Goal: Check status: Check status

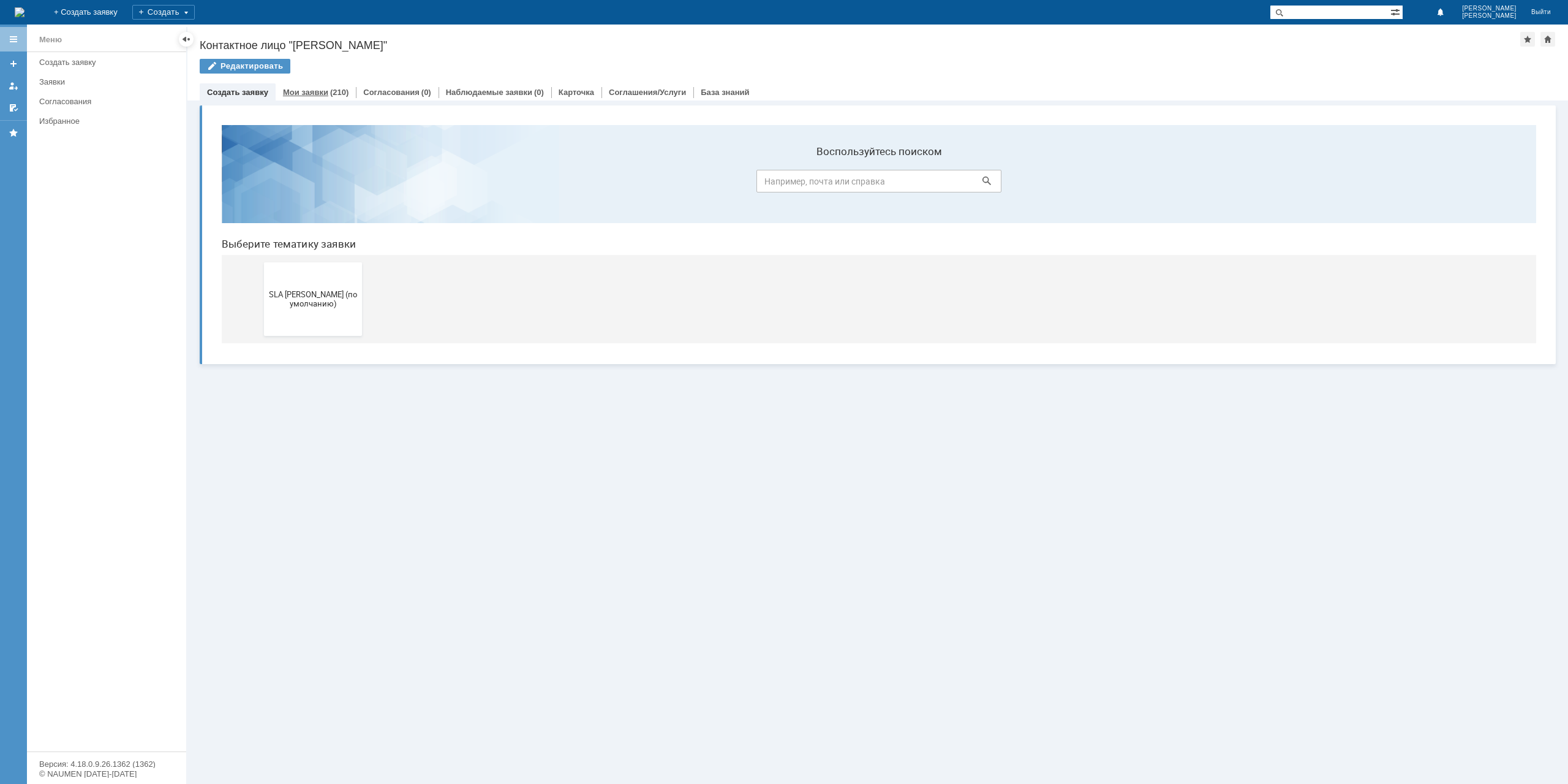
click at [307, 97] on div "Мои заявки (210)" at bounding box center [315, 91] width 81 height 17
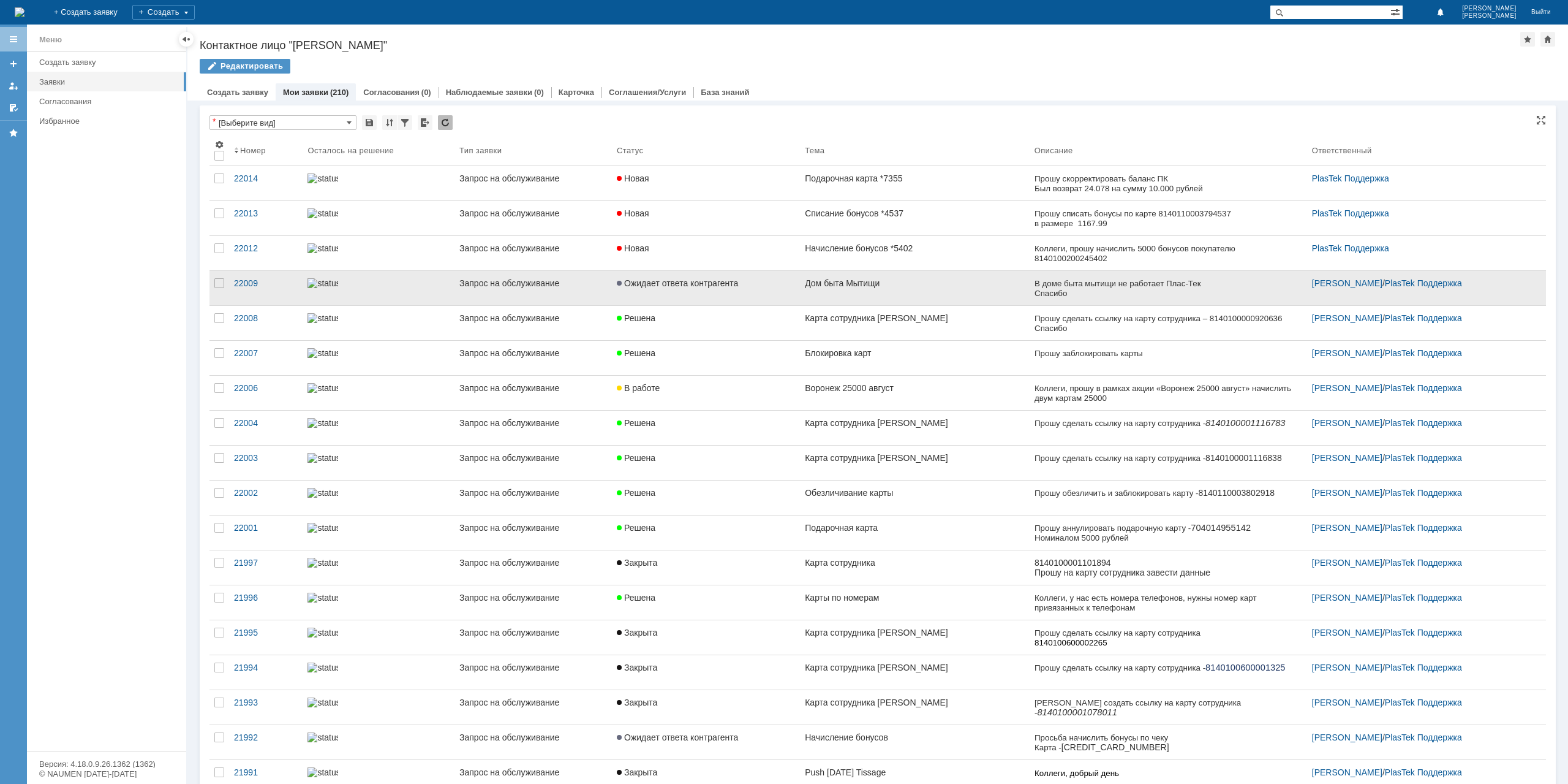
click at [926, 282] on div "Дом быта Мытищи" at bounding box center [915, 283] width 220 height 10
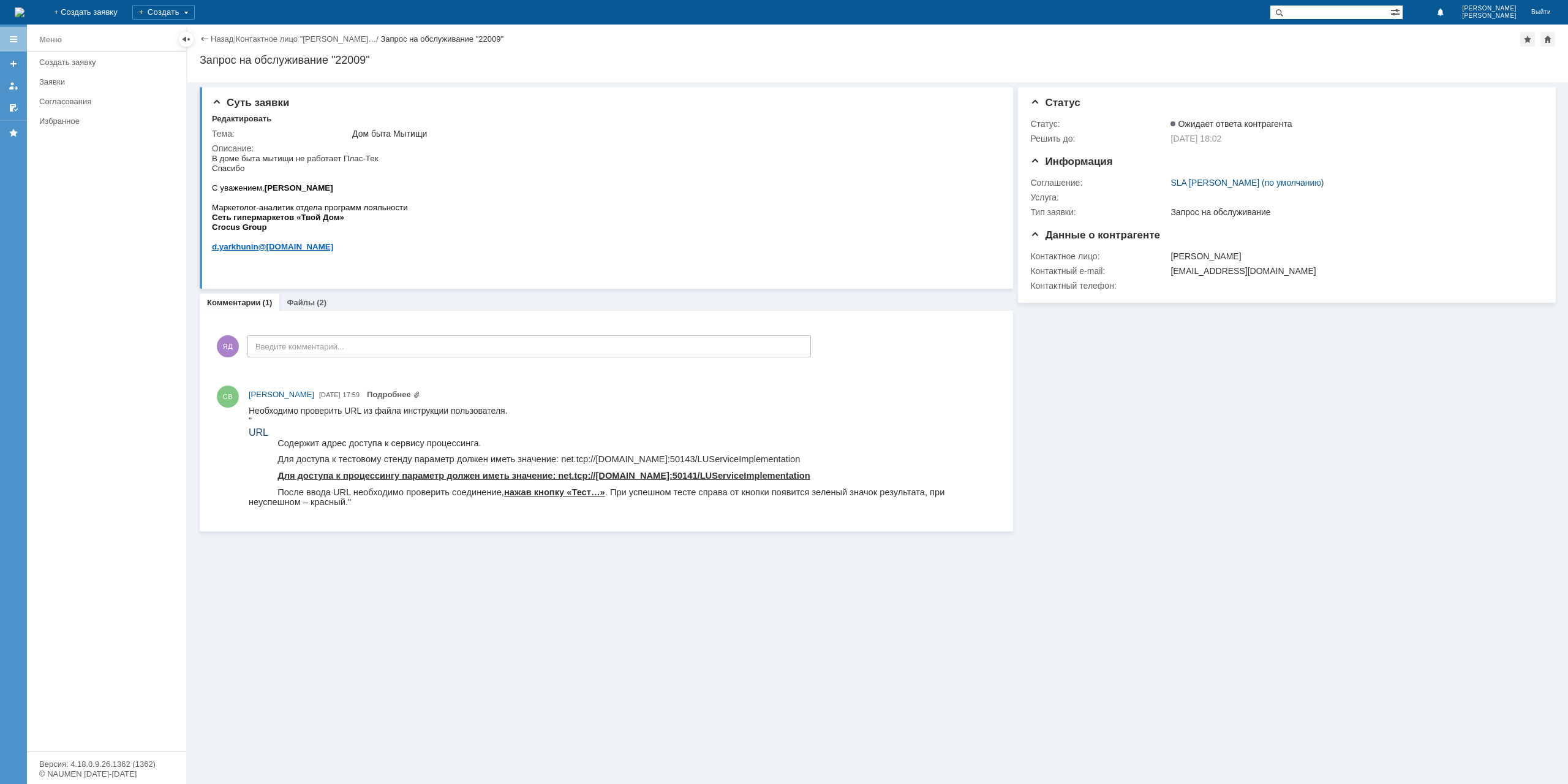
click at [227, 44] on div "Назад | Контактное лицо "[PERSON_NAME]… / Запрос на обслуживание "22009"" at bounding box center [878, 39] width 1356 height 15
click at [227, 42] on link "Назад" at bounding box center [222, 38] width 22 height 9
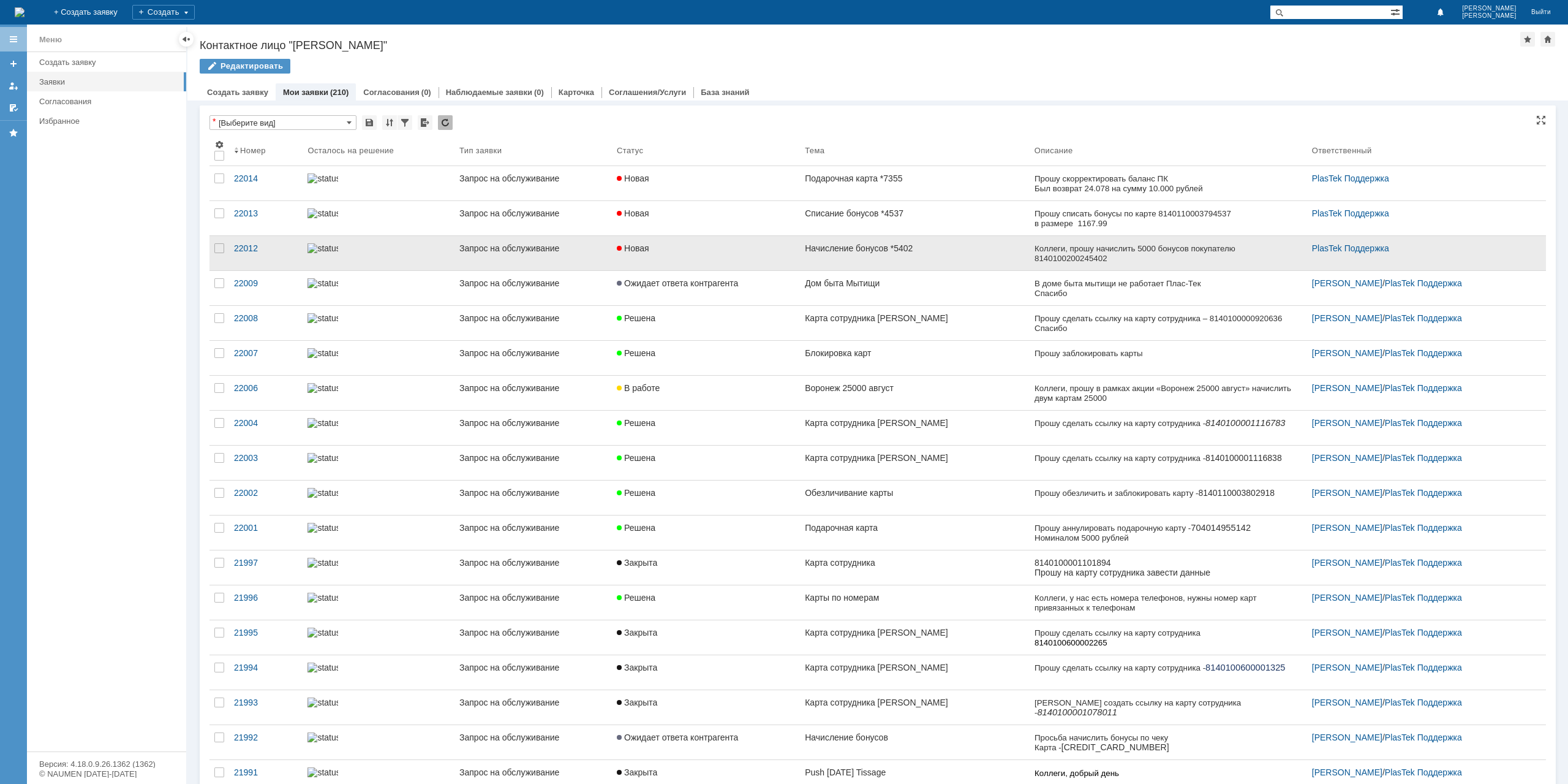
click at [696, 253] on link "Новая" at bounding box center [706, 252] width 188 height 34
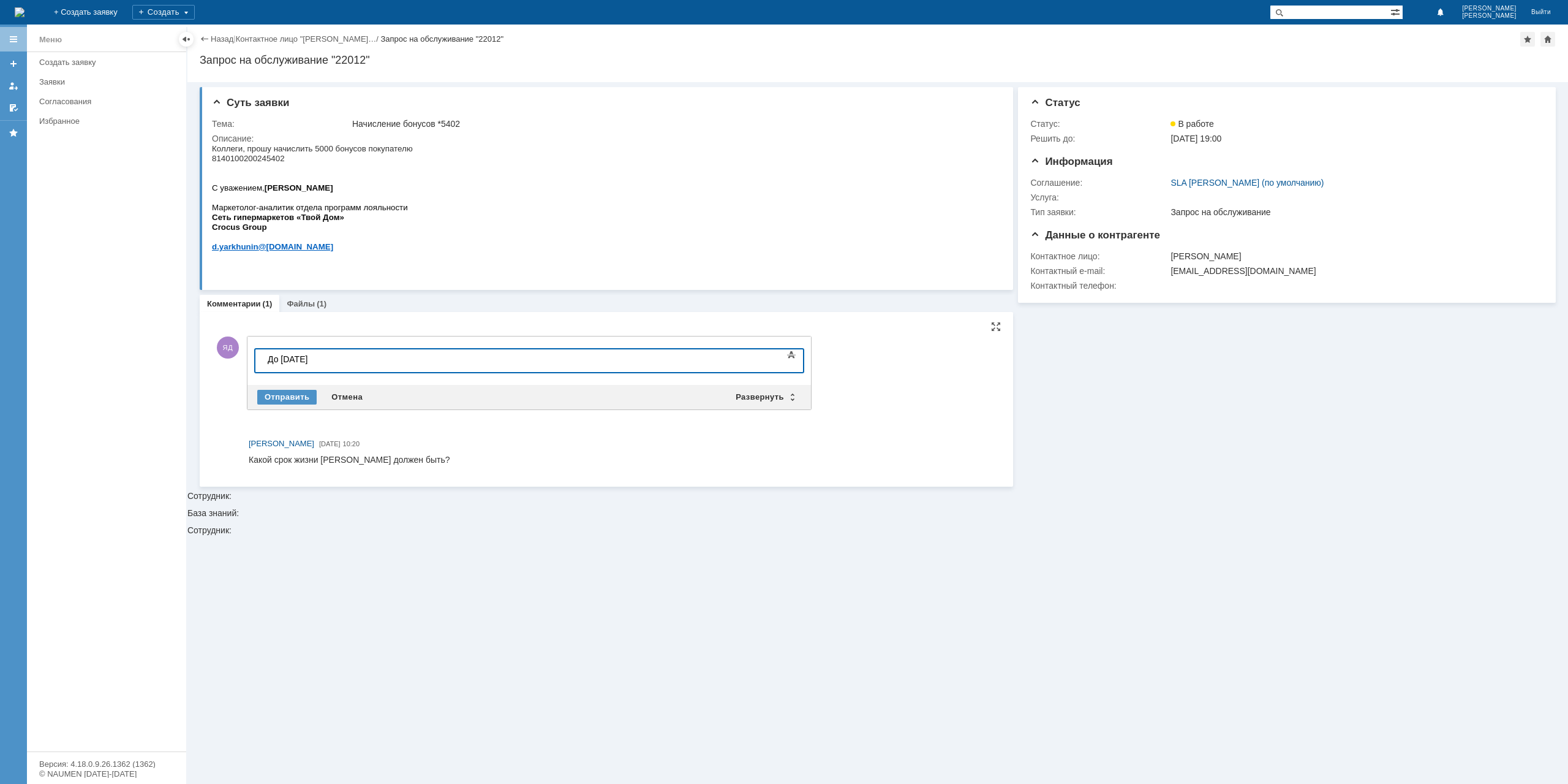
click at [289, 355] on div "До [DATE]" at bounding box center [354, 359] width 174 height 10
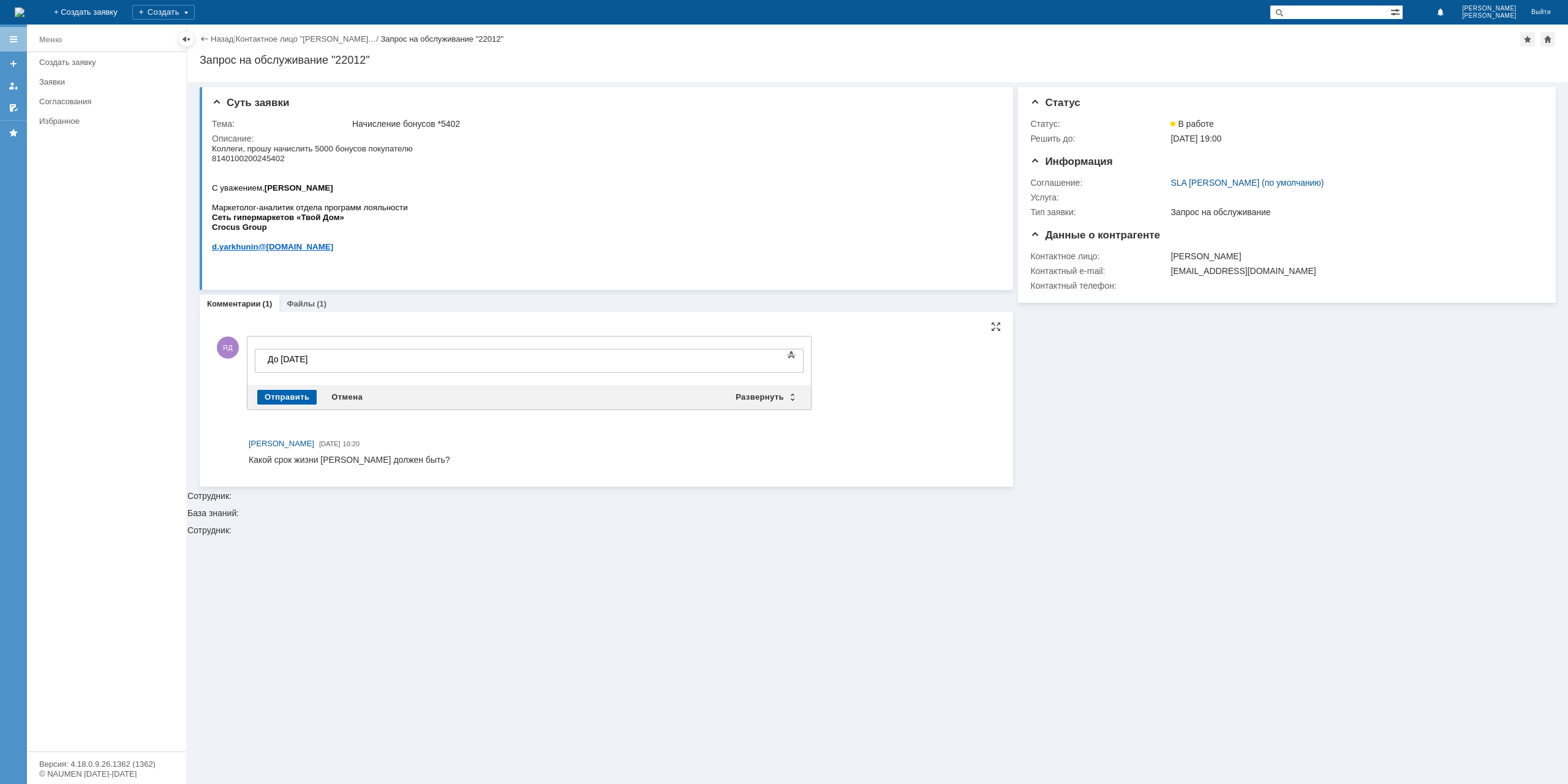
click at [283, 394] on div "Отправить" at bounding box center [287, 397] width 60 height 15
click at [216, 38] on link "Назад" at bounding box center [222, 38] width 22 height 9
